Goal: Information Seeking & Learning: Learn about a topic

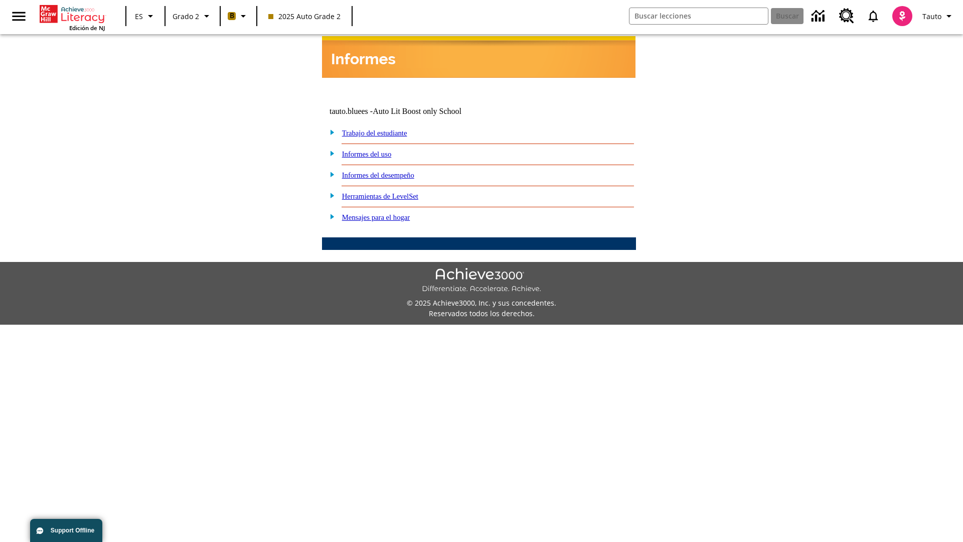
click at [391, 171] on link "Informes del desempeño" at bounding box center [378, 175] width 72 height 8
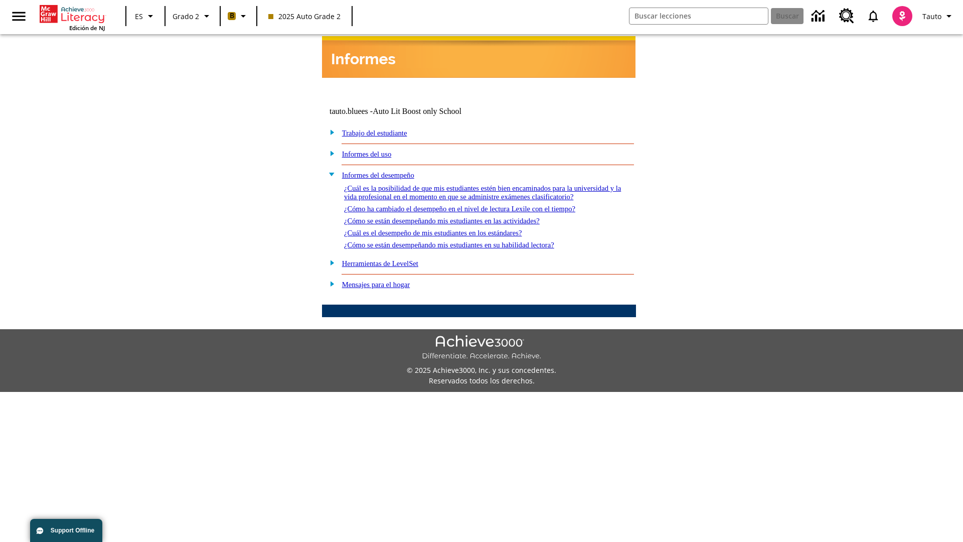
click at [476, 206] on link "¿Cómo ha cambiado el desempeño en el nivel de lectura Lexile con el tiempo?" at bounding box center [459, 209] width 231 height 8
